Goal: Information Seeking & Learning: Learn about a topic

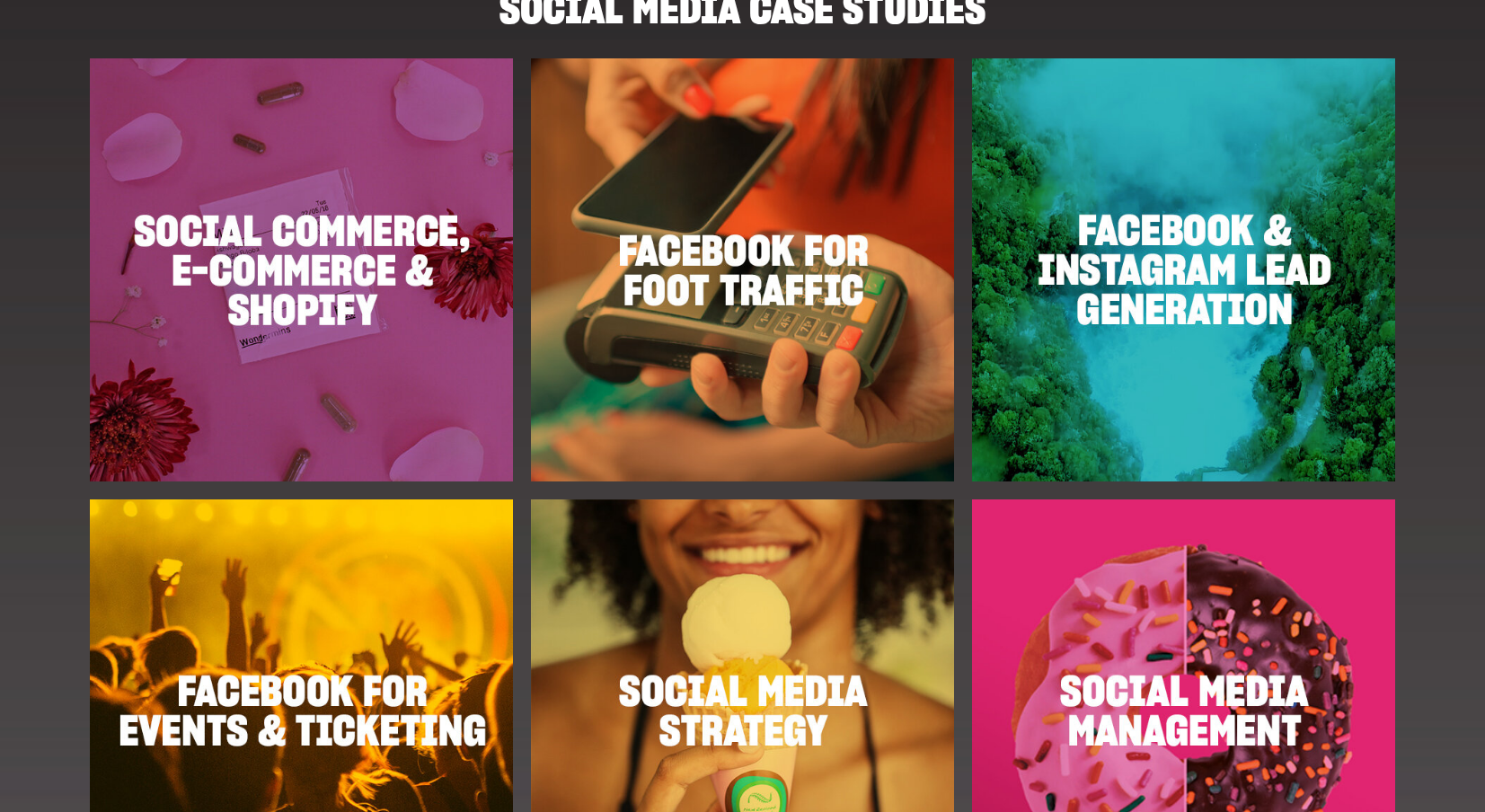
scroll to position [2084, 0]
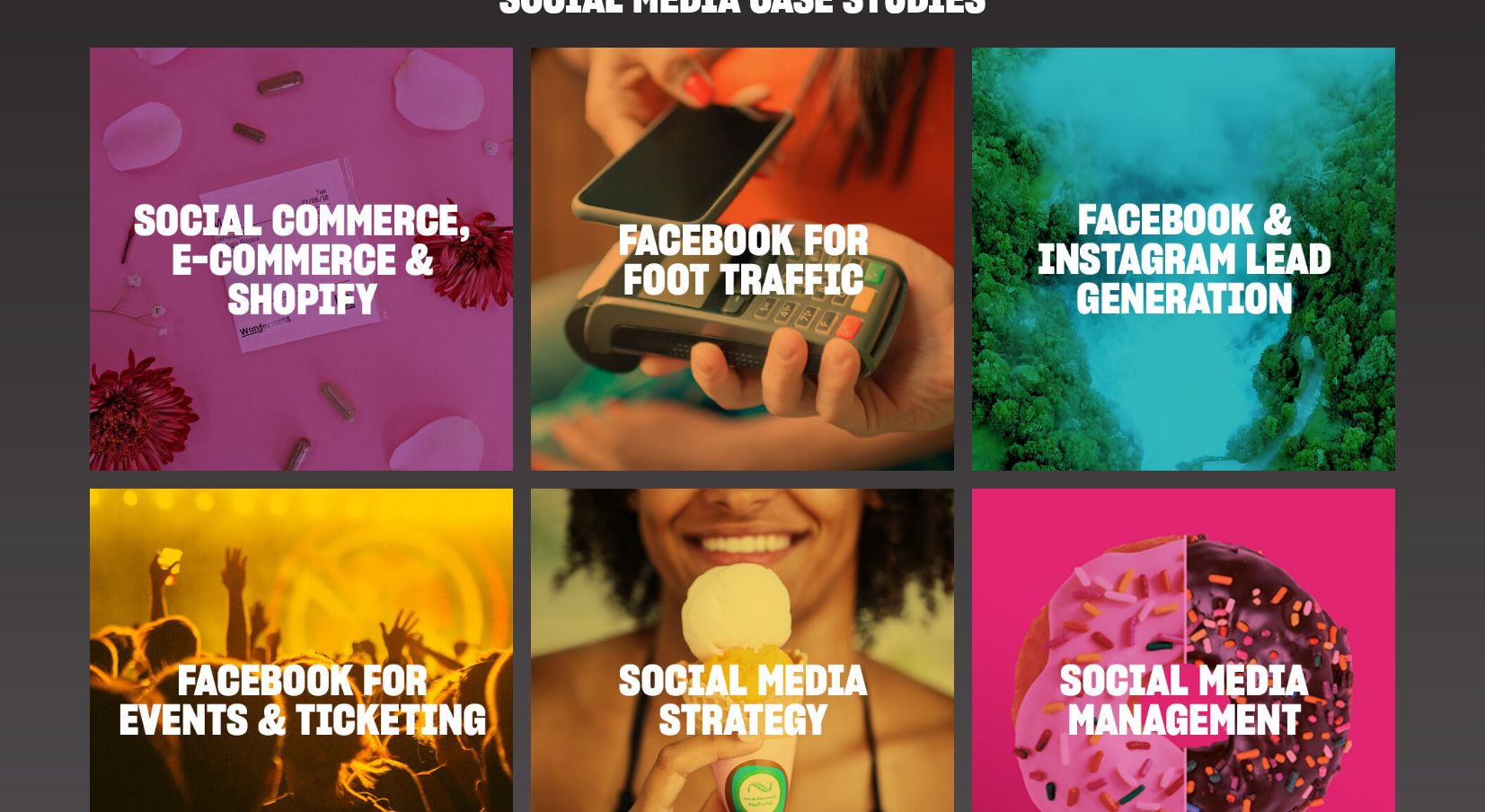
click at [1133, 535] on img at bounding box center [1183, 700] width 423 height 423
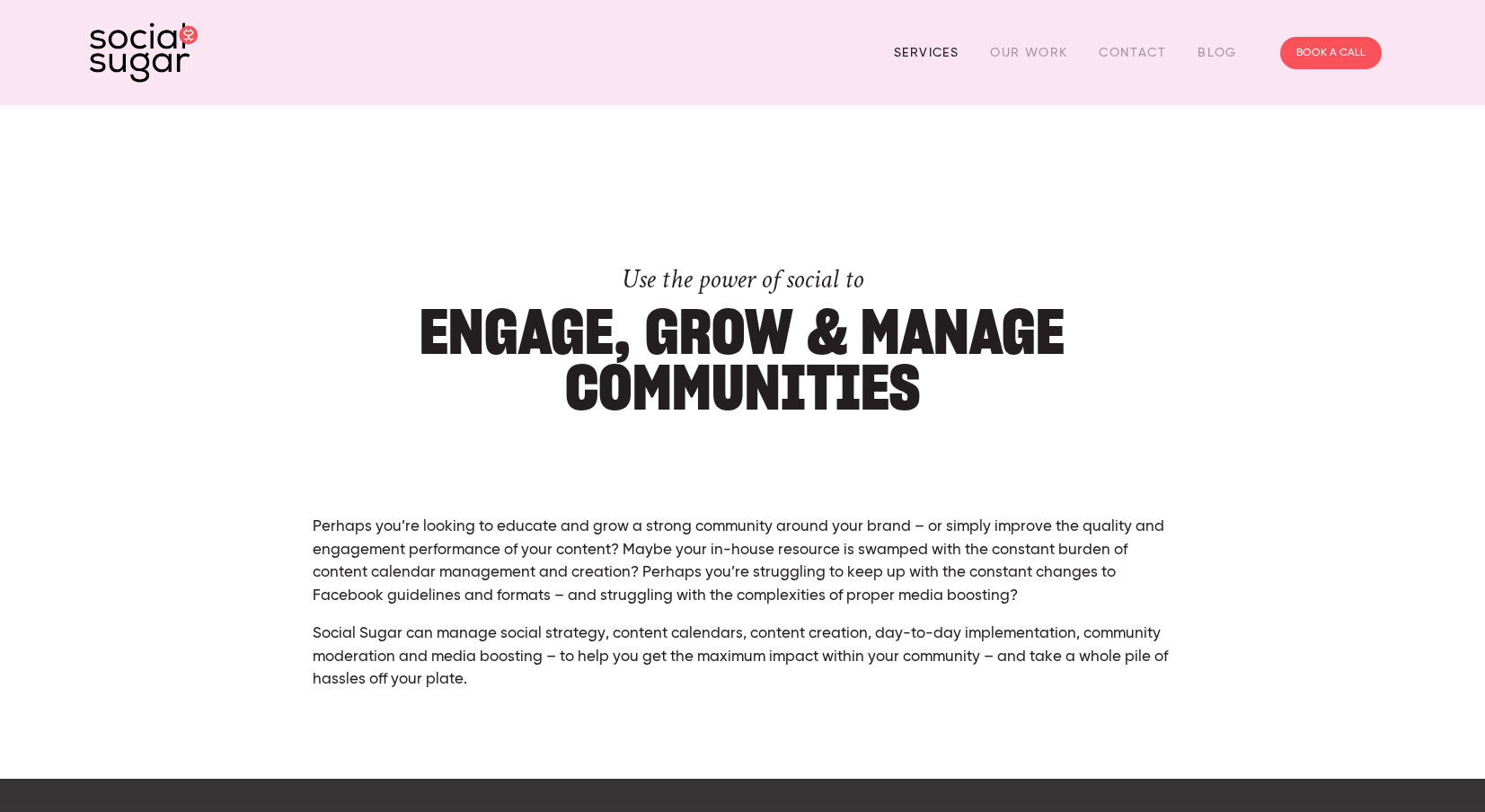
click at [949, 55] on link "Services" at bounding box center [926, 52] width 64 height 28
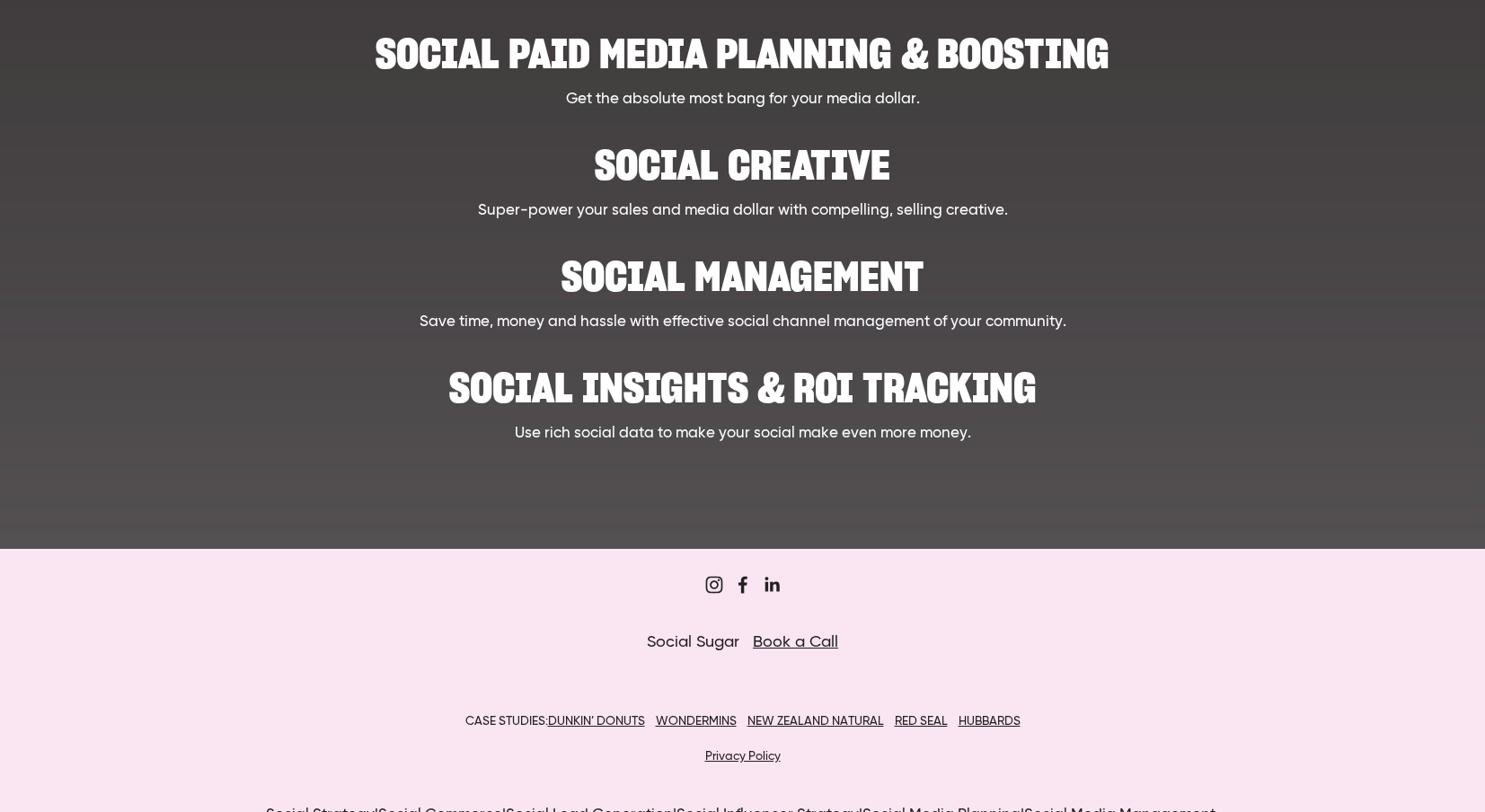
scroll to position [830, 0]
